Goal: Task Accomplishment & Management: Manage account settings

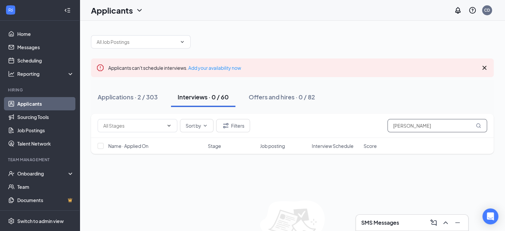
click at [419, 126] on input "[PERSON_NAME]" at bounding box center [437, 125] width 100 height 13
type input "j"
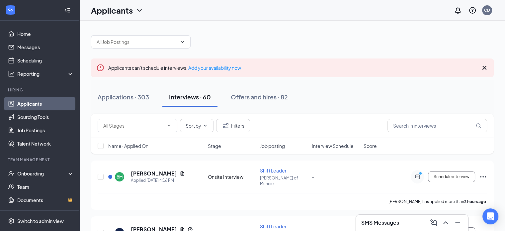
click at [404, 223] on div "SMS Messages" at bounding box center [412, 222] width 102 height 11
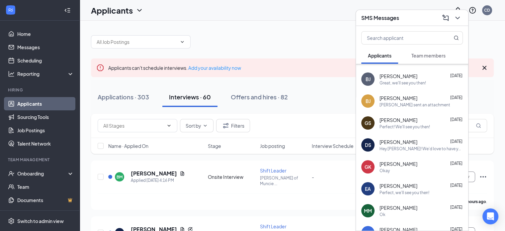
scroll to position [84, 0]
click at [421, 147] on div "Hey [PERSON_NAME]! We'd love to have you come in for an interview. Would you be…" at bounding box center [420, 149] width 83 height 6
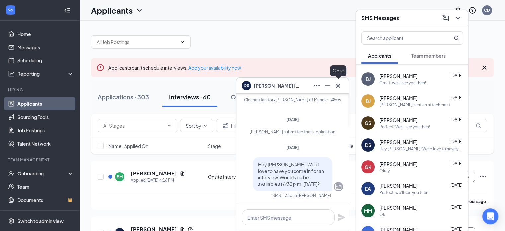
click at [339, 85] on icon "Cross" at bounding box center [338, 86] width 8 height 8
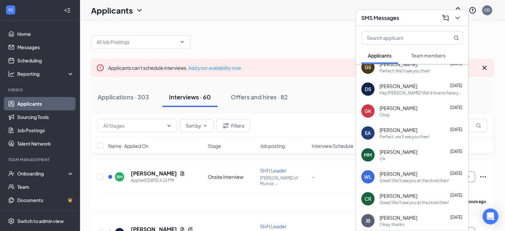
scroll to position [143, 0]
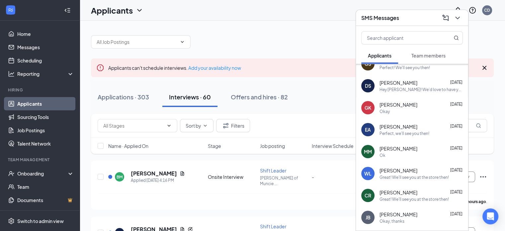
click at [411, 128] on span "[PERSON_NAME]" at bounding box center [398, 126] width 38 height 7
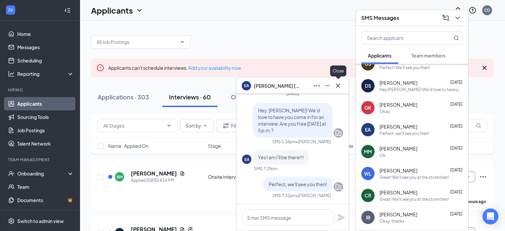
click at [337, 88] on icon "Cross" at bounding box center [338, 86] width 8 height 8
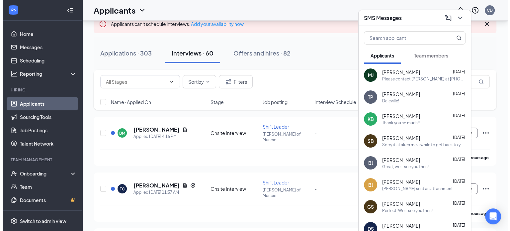
scroll to position [0, 0]
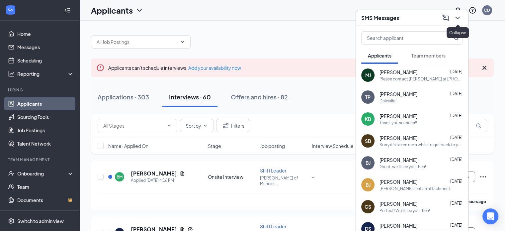
click at [456, 17] on icon "ChevronDown" at bounding box center [457, 18] width 8 height 8
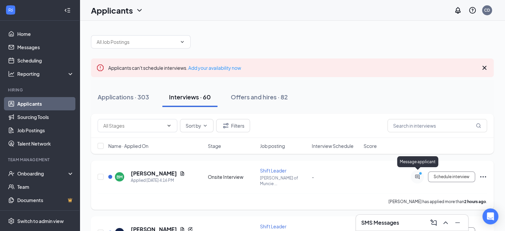
click at [416, 174] on icon "ActiveChat" at bounding box center [417, 176] width 4 height 4
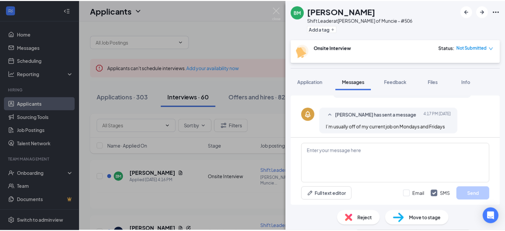
scroll to position [125, 0]
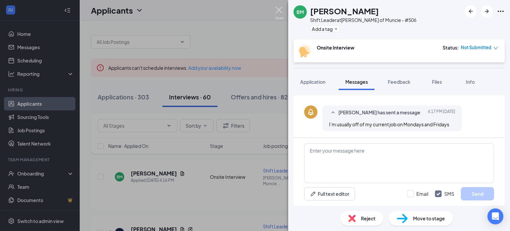
click at [276, 12] on img at bounding box center [279, 13] width 8 height 13
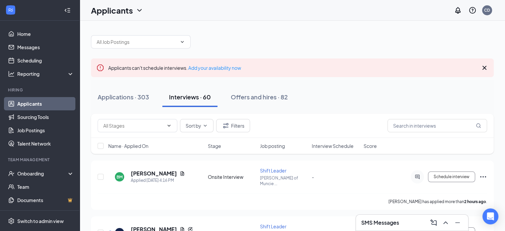
click at [398, 217] on div "SMS Messages" at bounding box center [412, 222] width 102 height 11
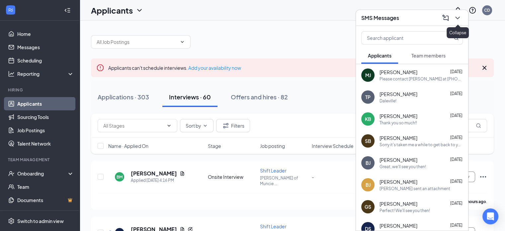
click at [457, 22] on icon "ChevronDown" at bounding box center [457, 18] width 8 height 8
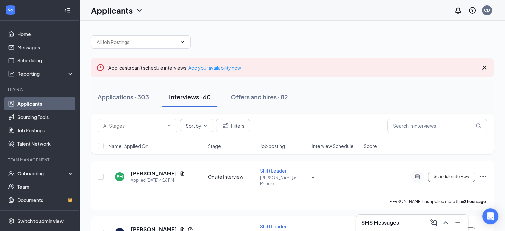
click at [485, 69] on icon "Cross" at bounding box center [484, 68] width 4 height 4
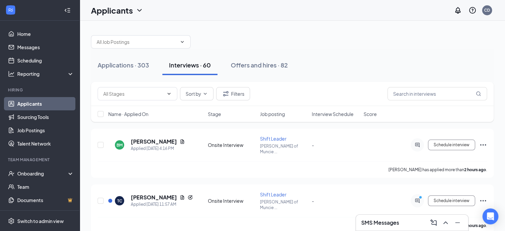
click at [274, 87] on div "Sort by Filters" at bounding box center [292, 93] width 389 height 13
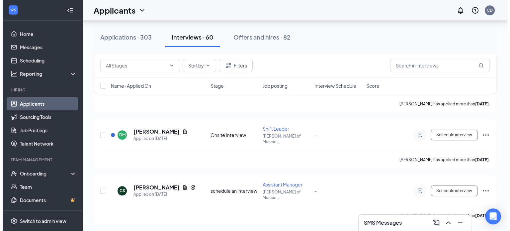
scroll to position [513, 0]
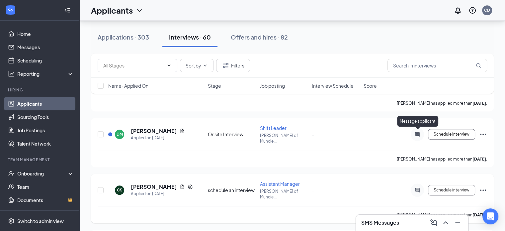
click at [417, 188] on icon "ActiveChat" at bounding box center [417, 190] width 4 height 4
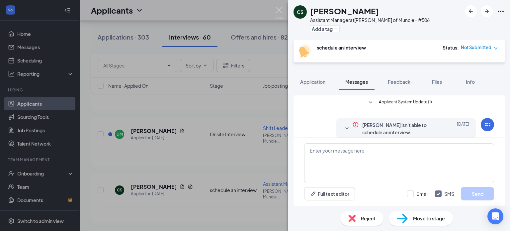
scroll to position [90, 0]
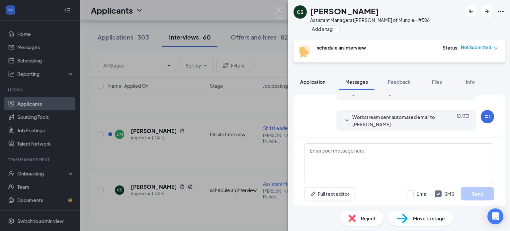
click at [314, 82] on span "Application" at bounding box center [312, 82] width 25 height 6
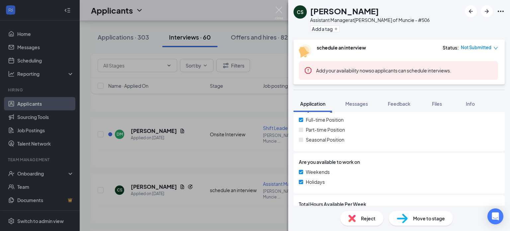
scroll to position [276, 0]
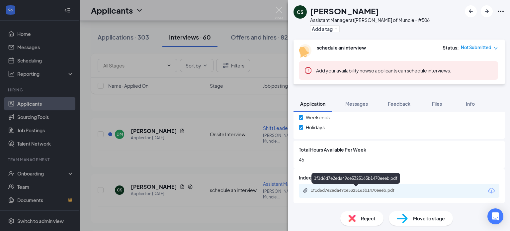
click at [368, 190] on div "1f1d6d7e2eda49ce5325163b1470eeeb.pdf" at bounding box center [357, 190] width 93 height 5
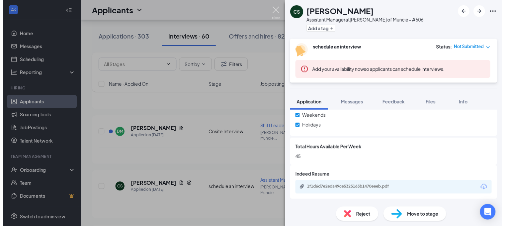
scroll to position [274, 0]
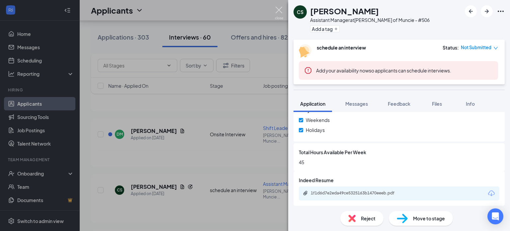
click at [275, 12] on img at bounding box center [279, 13] width 8 height 13
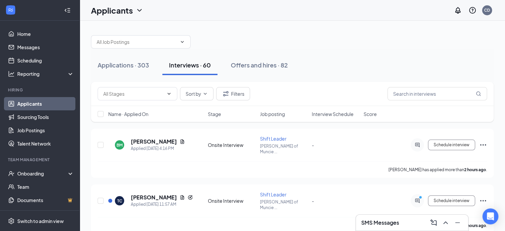
click at [449, 56] on div "Applications · 303 Interviews · 60 Offers and hires · 82" at bounding box center [292, 65] width 403 height 20
click at [366, 63] on div "Applications · 303 Interviews · 60 Offers and hires · 82" at bounding box center [292, 65] width 403 height 20
click at [390, 46] on div at bounding box center [292, 39] width 403 height 20
